Goal: Information Seeking & Learning: Learn about a topic

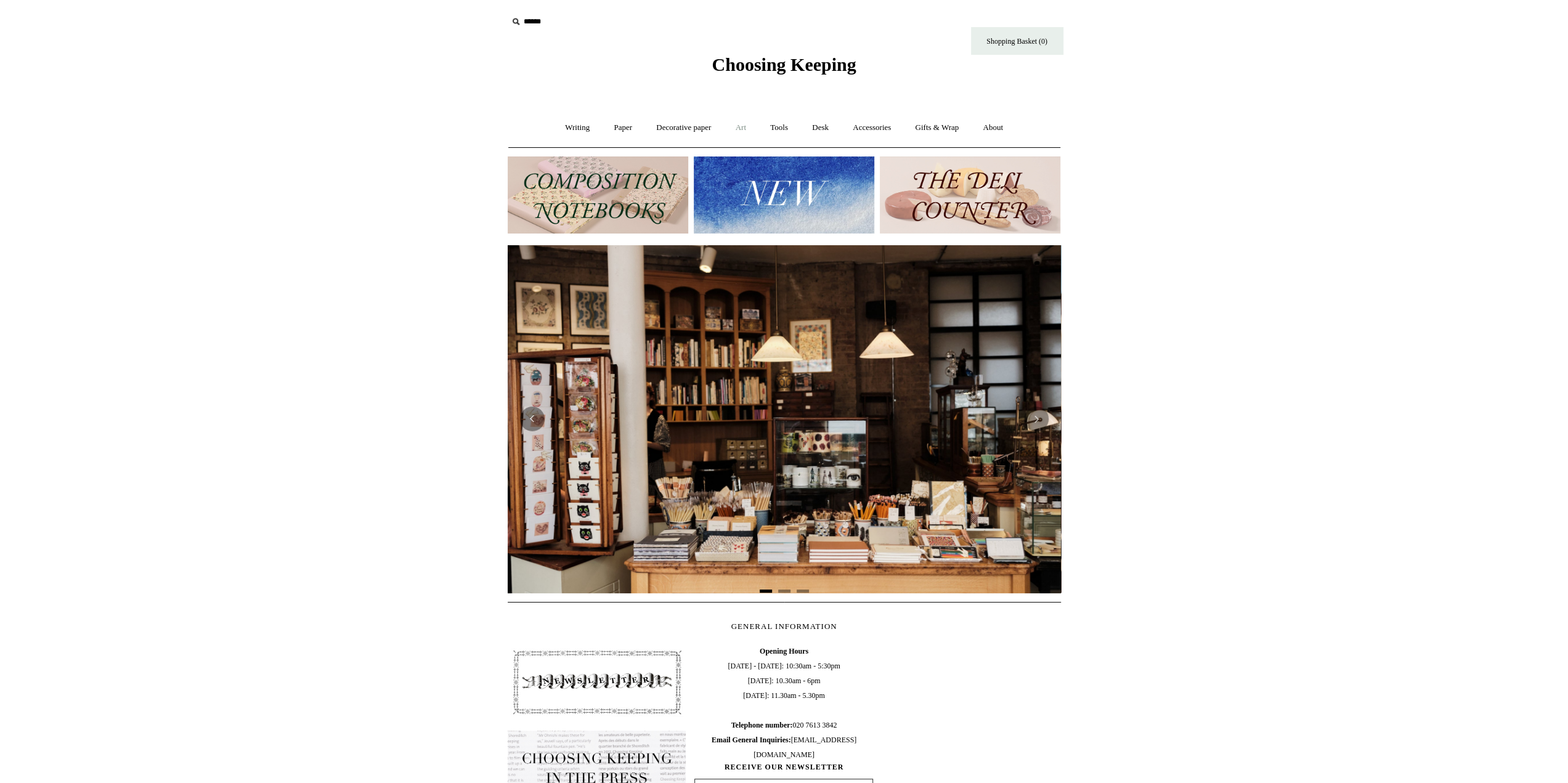
click at [741, 129] on link "Art +" at bounding box center [741, 128] width 33 height 33
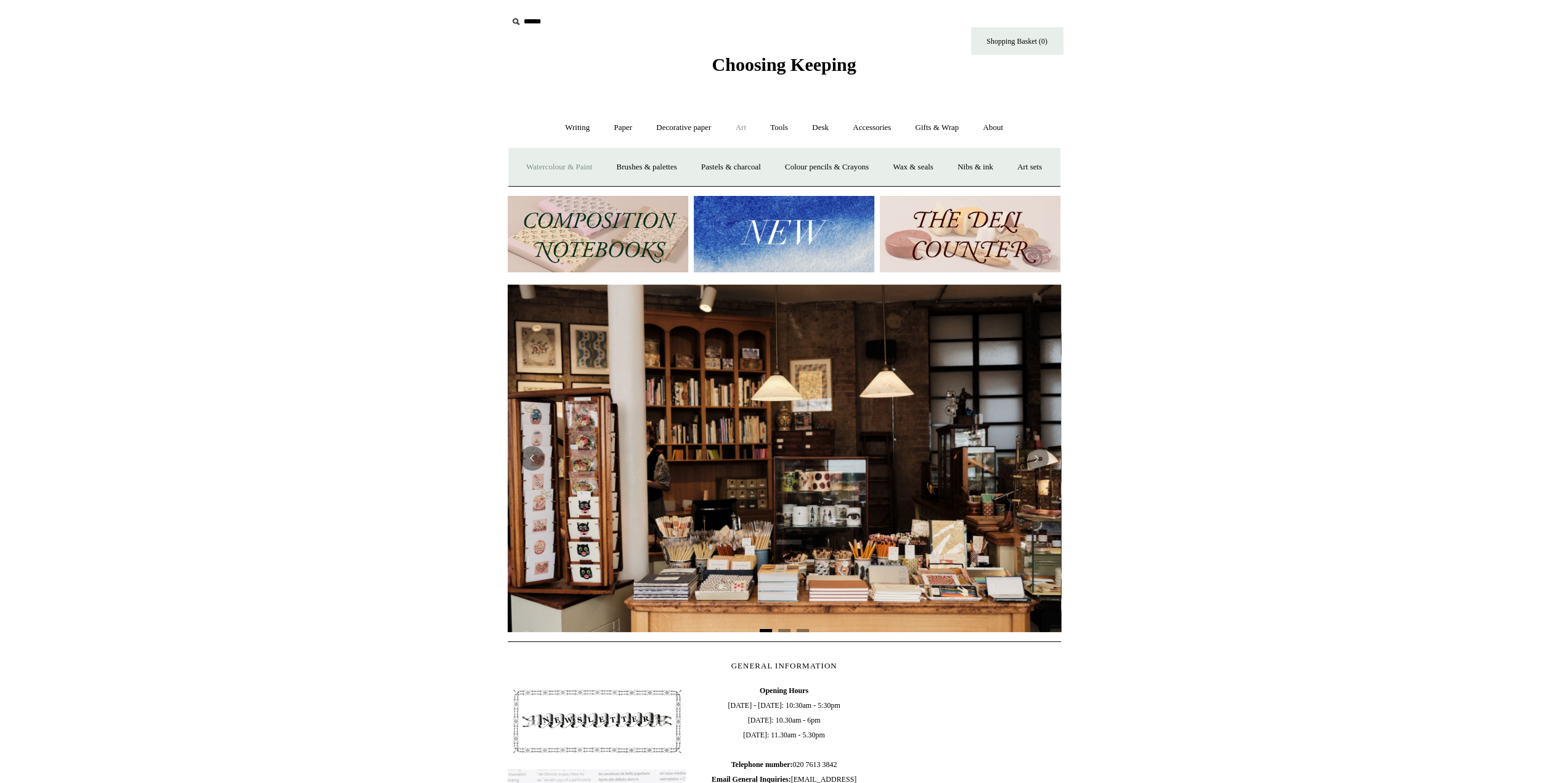
click at [595, 168] on link "Watercolour & Paint" at bounding box center [559, 167] width 88 height 33
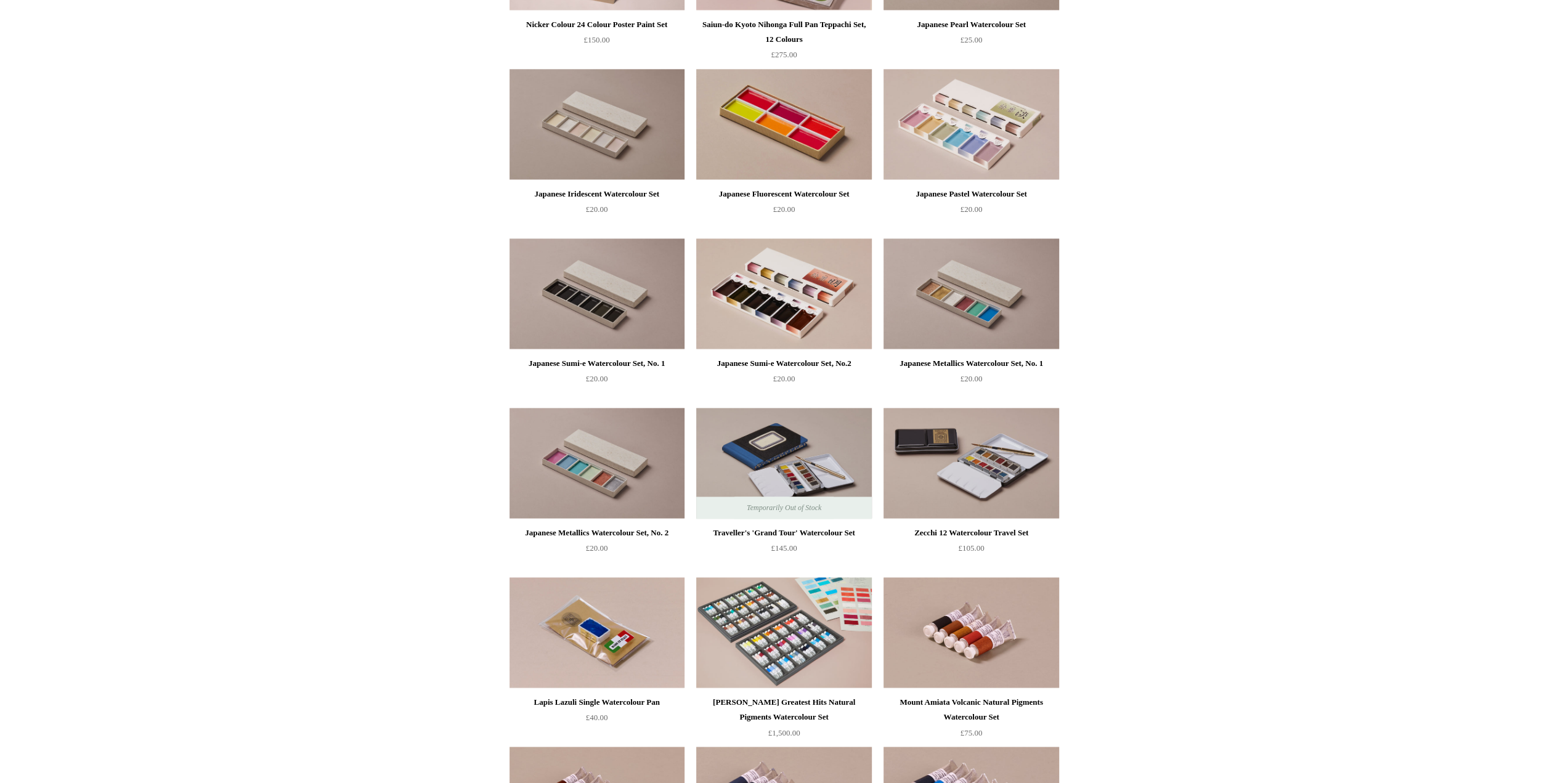
scroll to position [1602, 0]
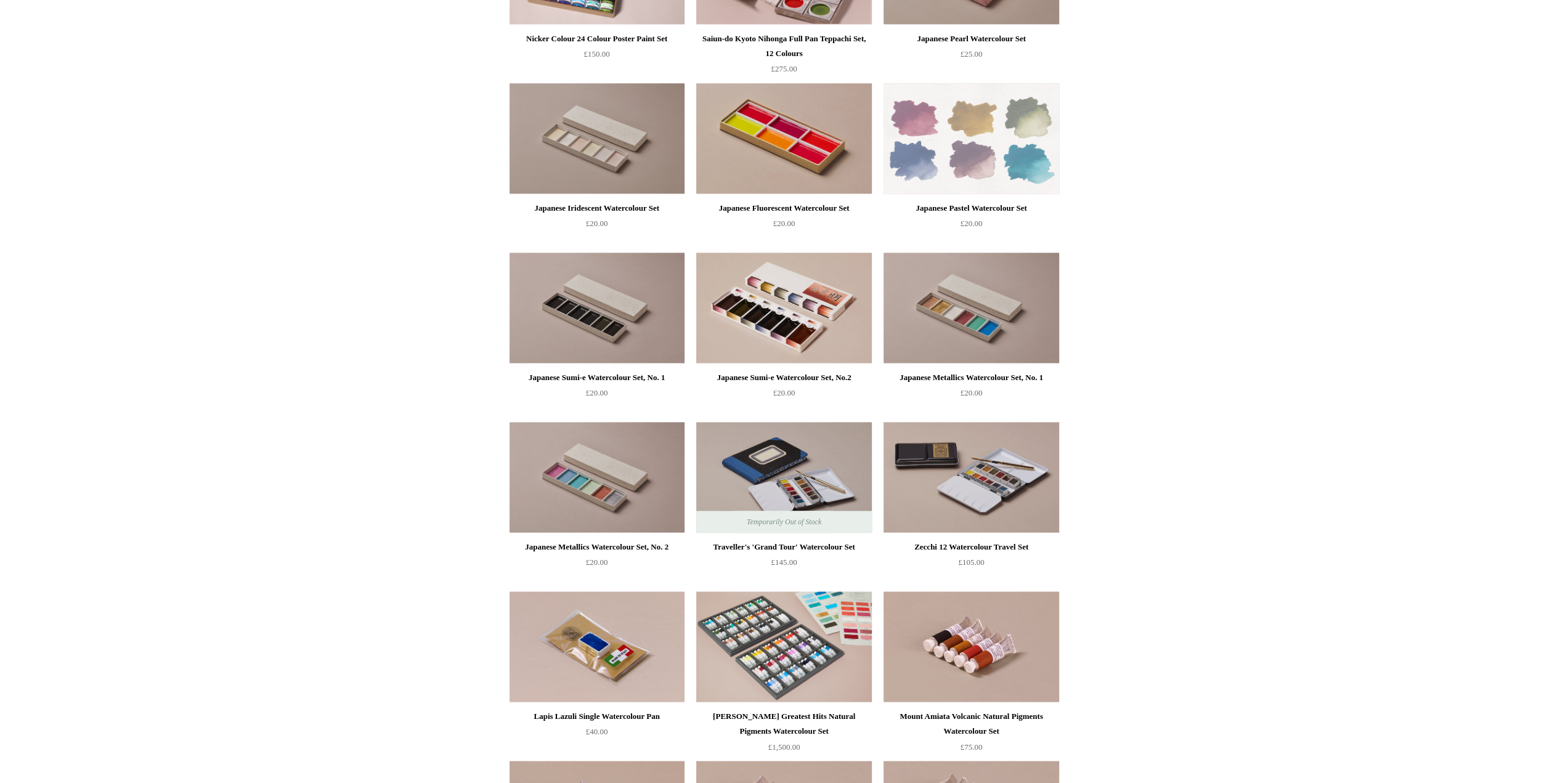
click at [988, 153] on img at bounding box center [970, 139] width 175 height 111
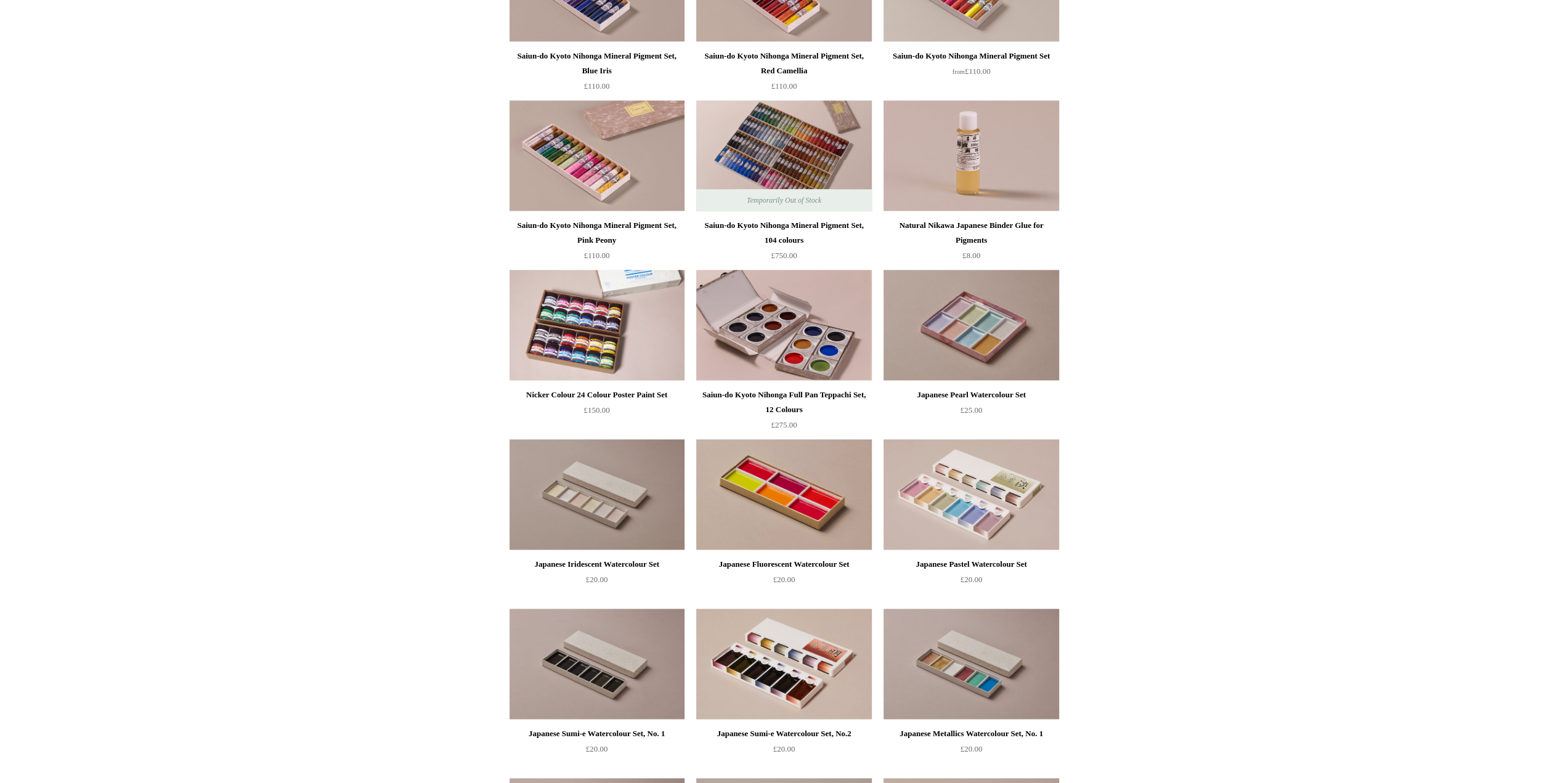
scroll to position [1294, 0]
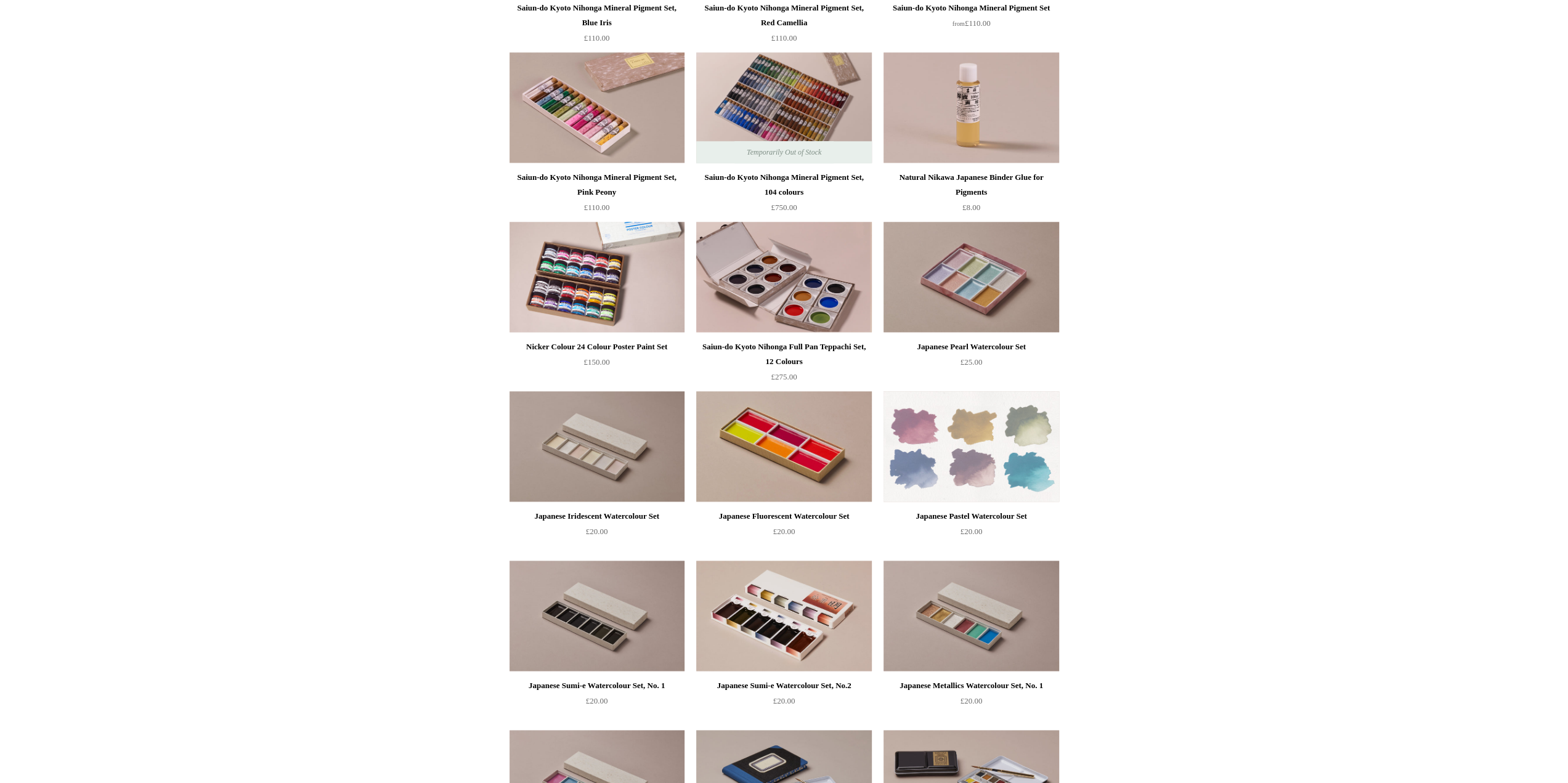
click at [1019, 466] on img at bounding box center [970, 446] width 175 height 111
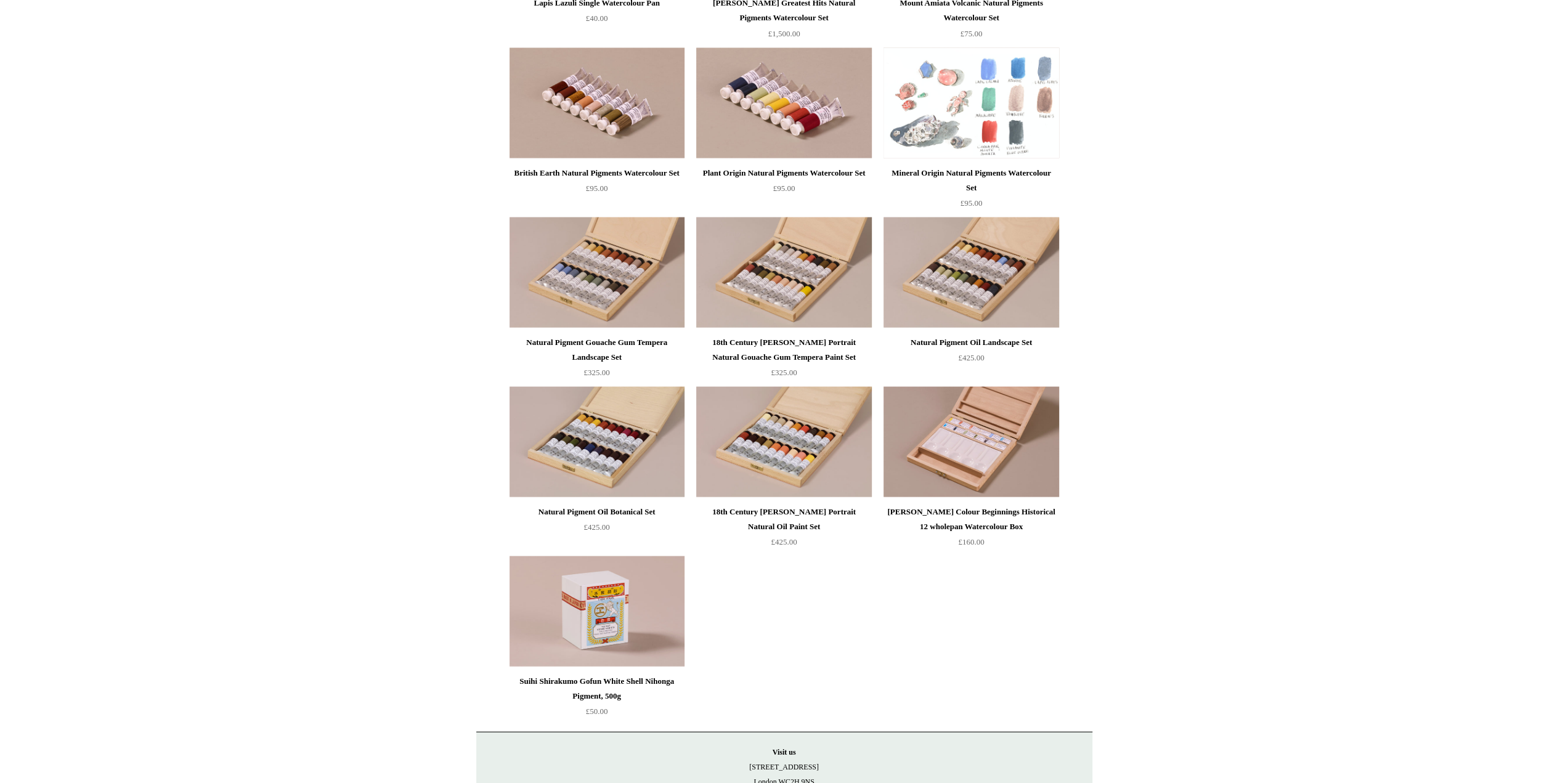
scroll to position [2403, 0]
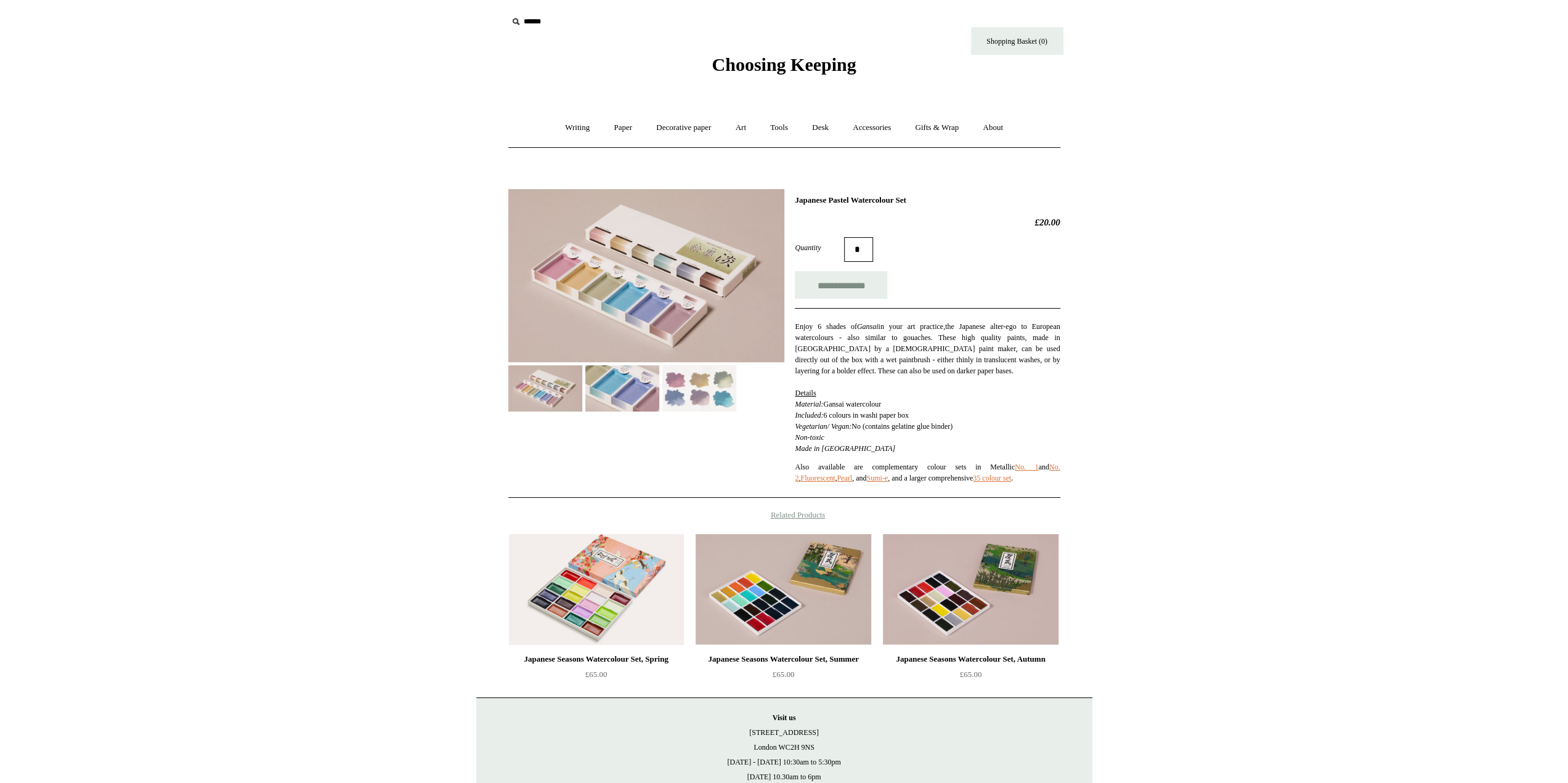
scroll to position [106, 0]
click at [553, 385] on img at bounding box center [545, 388] width 74 height 46
click at [626, 375] on img at bounding box center [622, 388] width 74 height 46
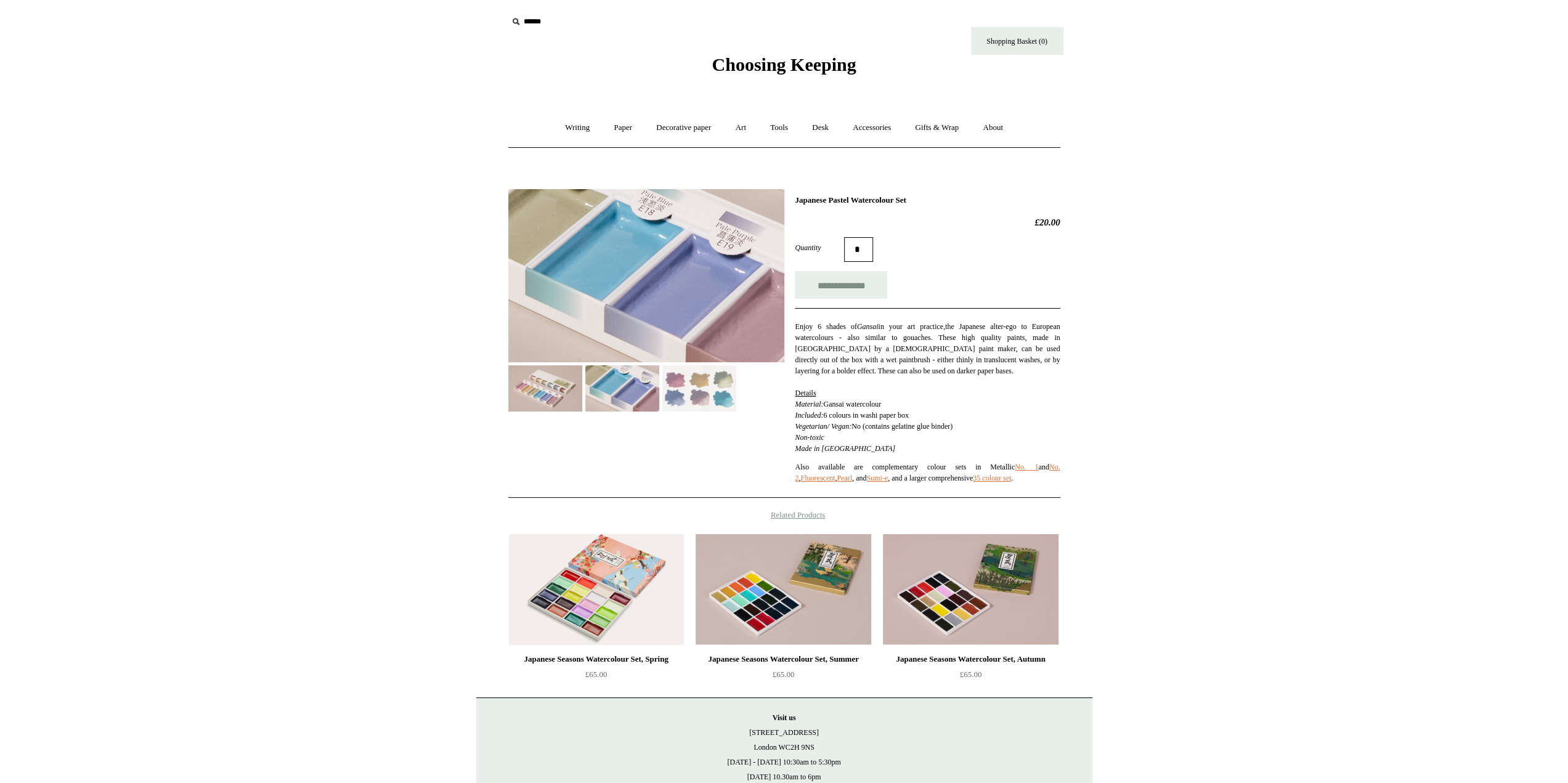
click at [504, 386] on div "Previous / Next Japanese Pastel Watercolour Set £20.00 * ," at bounding box center [784, 439] width 616 height 518
click at [535, 380] on img at bounding box center [545, 388] width 74 height 46
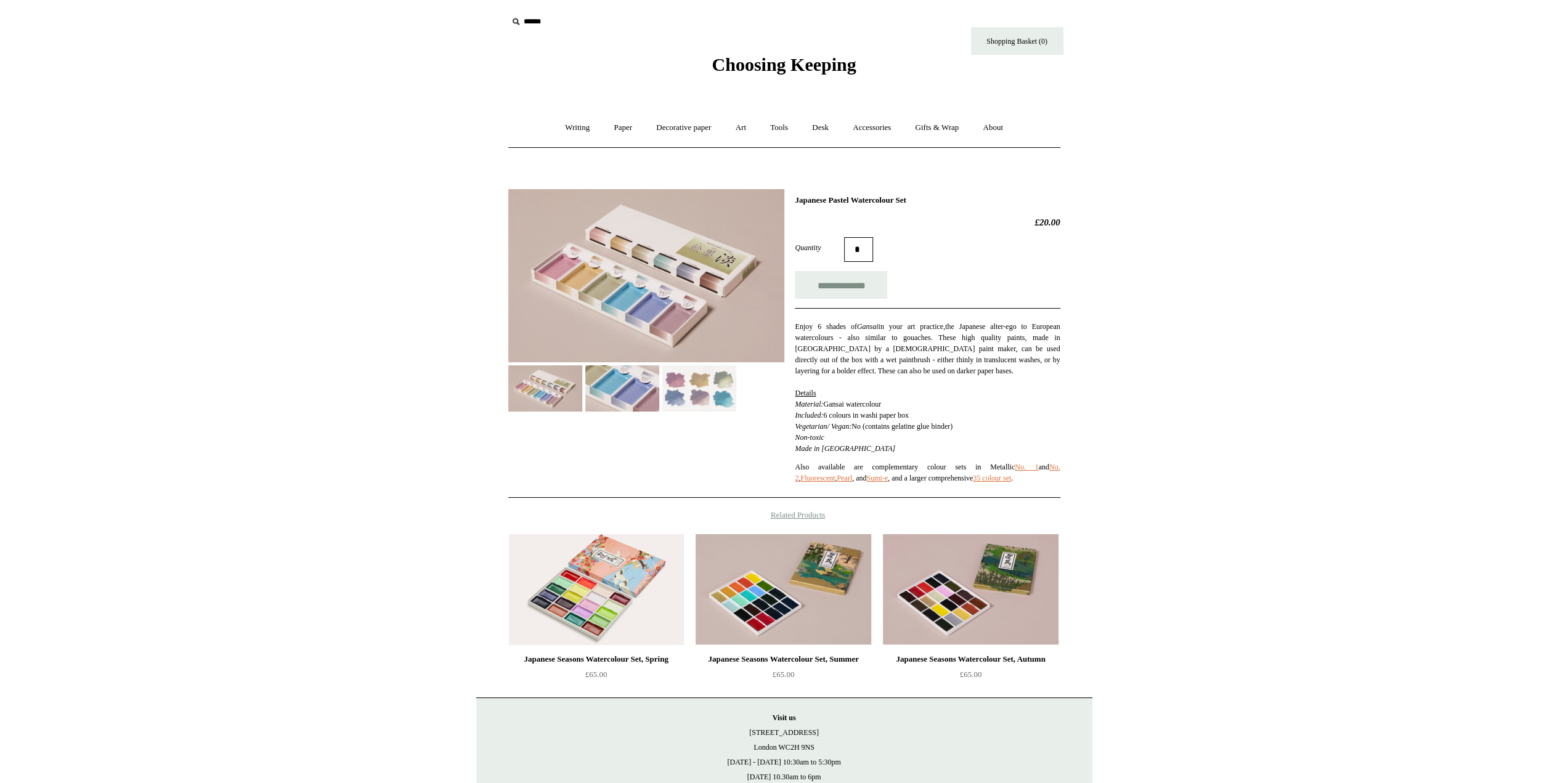
click at [709, 388] on img at bounding box center [699, 388] width 74 height 46
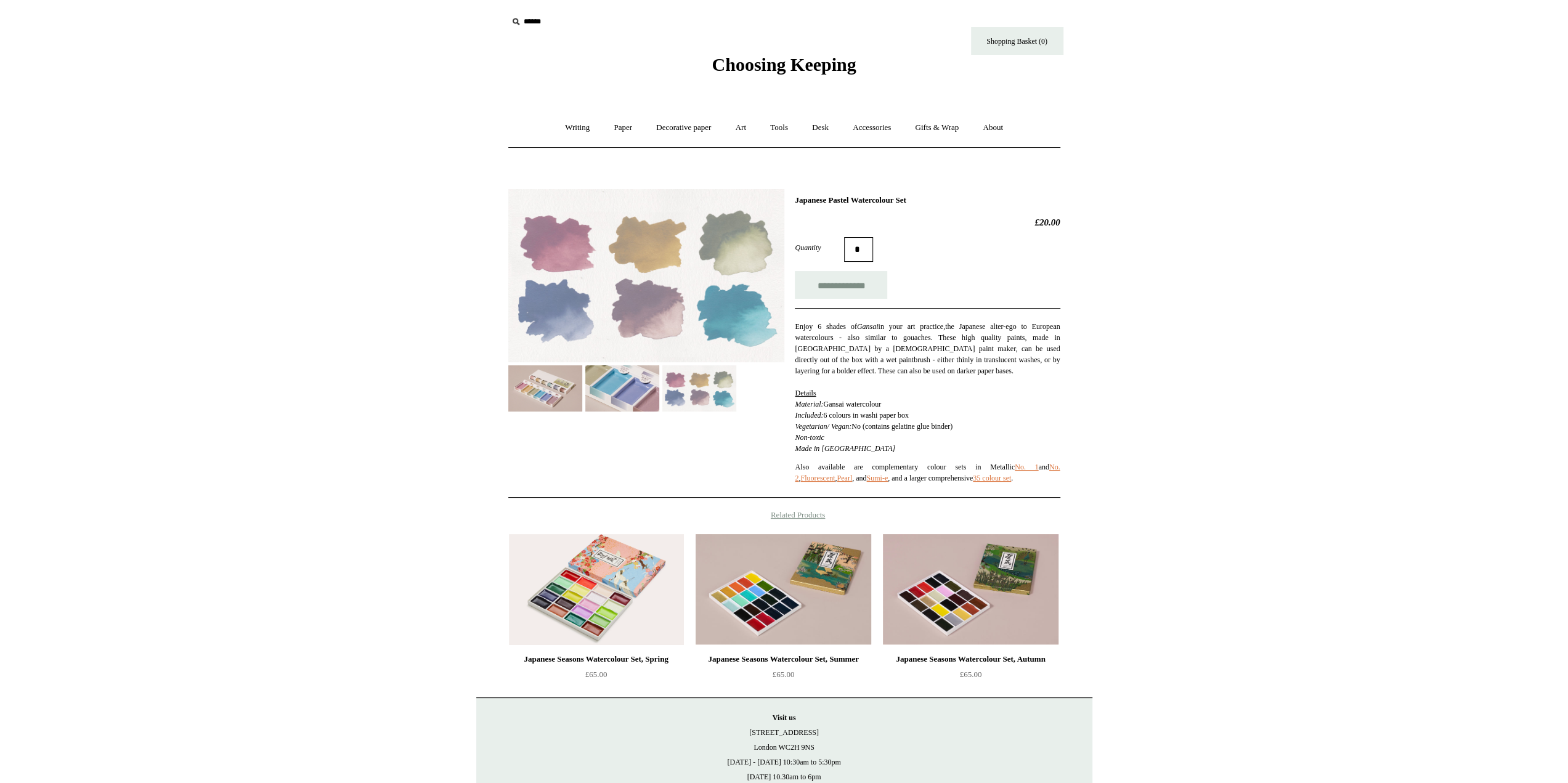
click at [538, 396] on img at bounding box center [545, 388] width 74 height 46
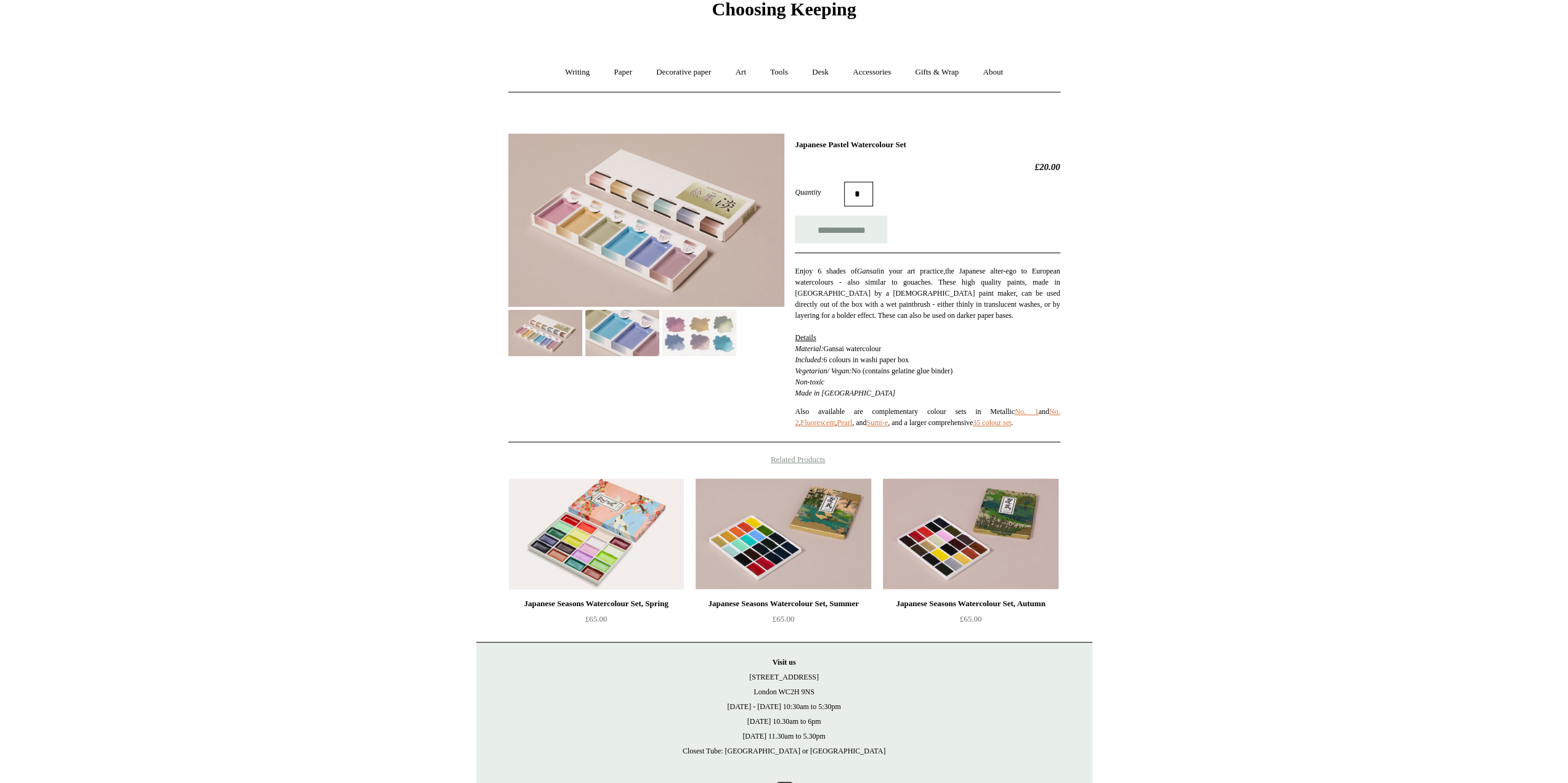
scroll to position [106, 0]
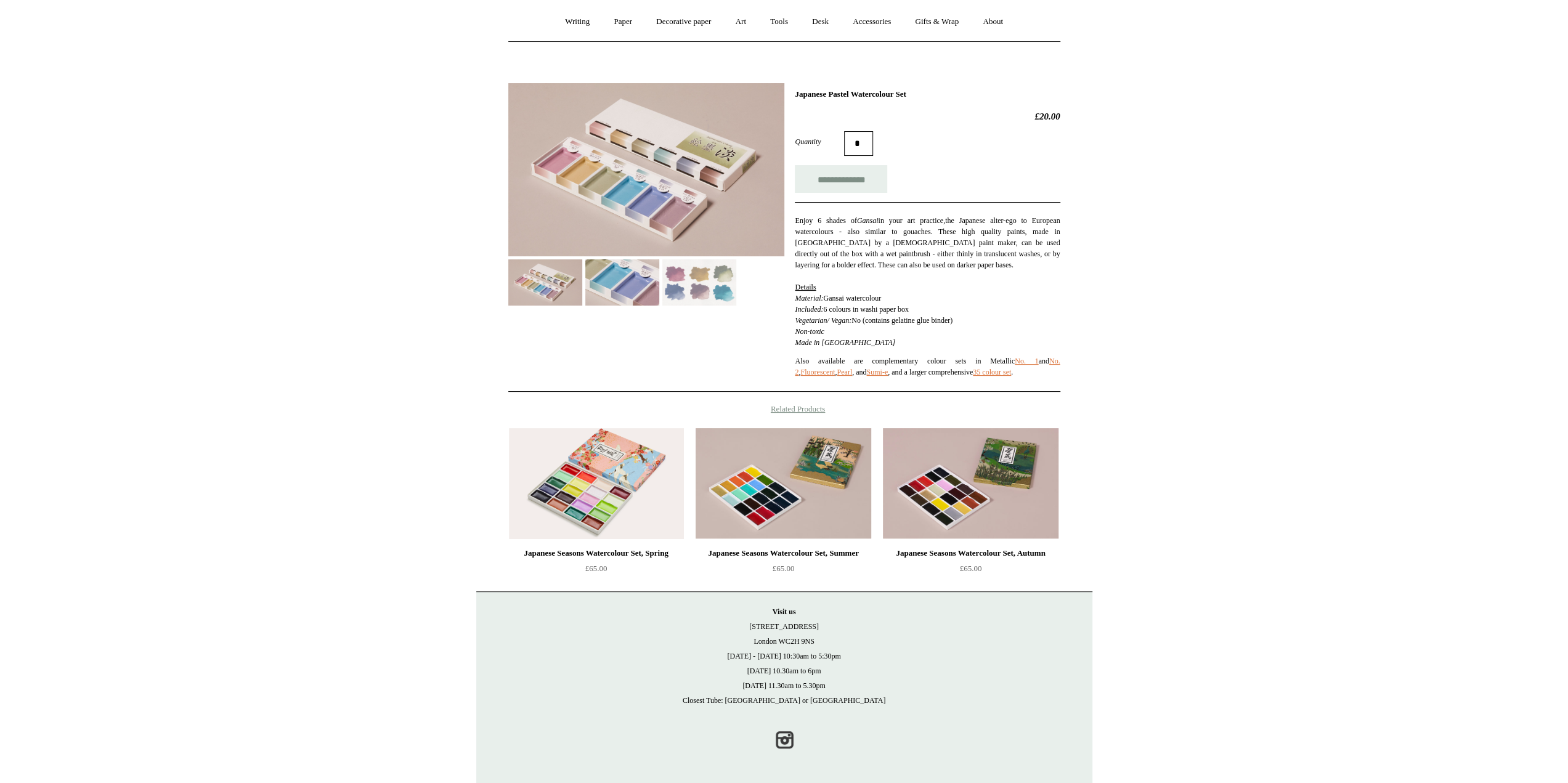
click at [704, 277] on img at bounding box center [699, 282] width 74 height 46
